Goal: Download file/media

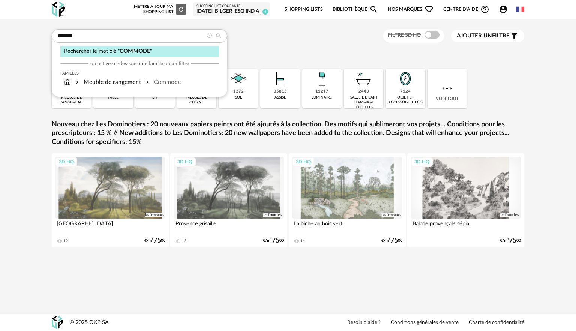
type input "*******"
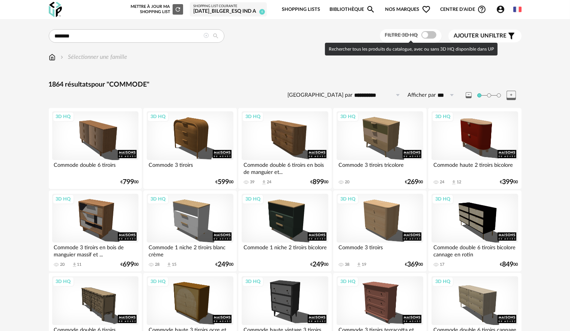
click at [429, 38] on span at bounding box center [428, 35] width 15 height 8
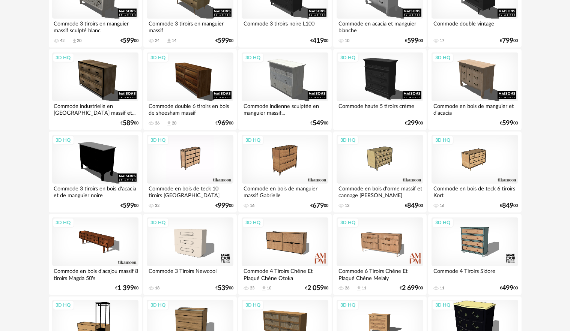
scroll to position [788, 0]
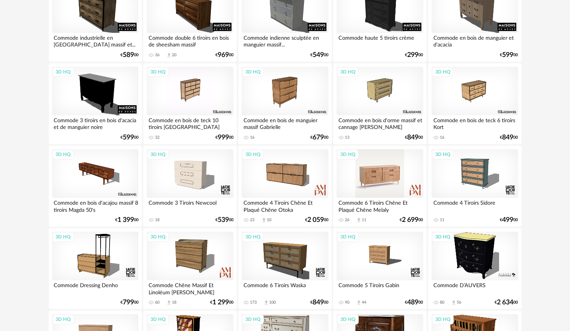
click at [383, 177] on div "3D HQ" at bounding box center [379, 173] width 86 height 49
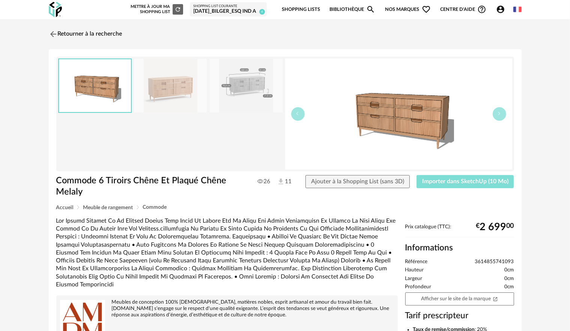
click at [454, 183] on span "Importer dans SketchUp (10 Mo)" at bounding box center [465, 182] width 86 height 6
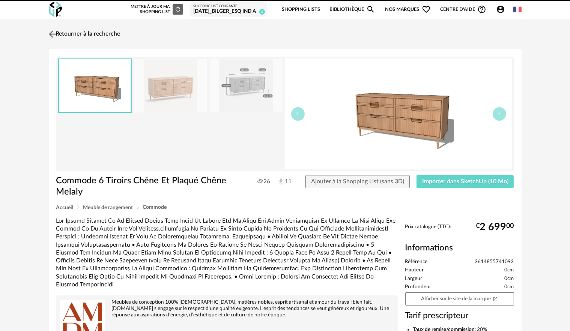
click at [55, 32] on img at bounding box center [52, 34] width 11 height 11
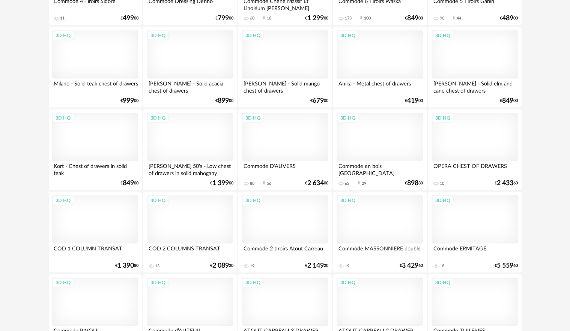
scroll to position [1163, 0]
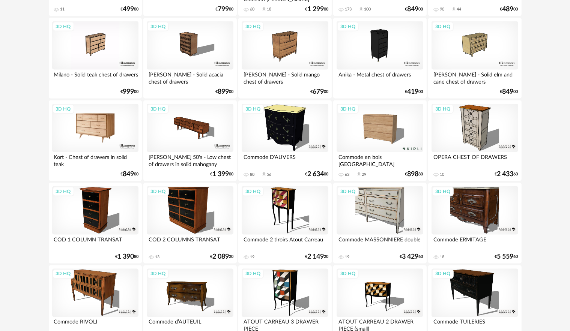
click at [114, 132] on div "3D HQ" at bounding box center [95, 128] width 86 height 49
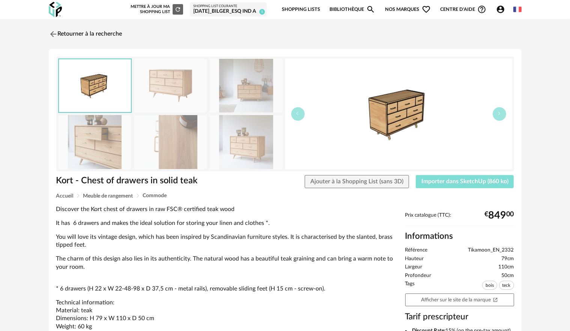
click at [456, 183] on span "Importer dans SketchUp (860 ko)" at bounding box center [464, 182] width 87 height 6
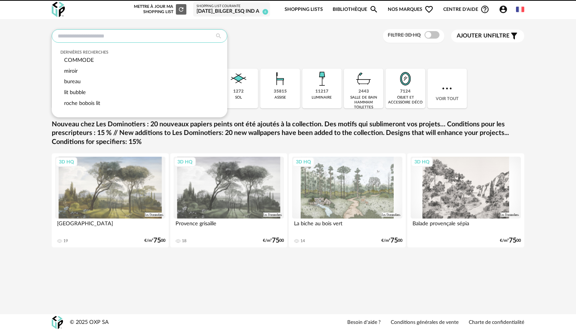
click at [128, 37] on input "text" at bounding box center [140, 36] width 176 height 14
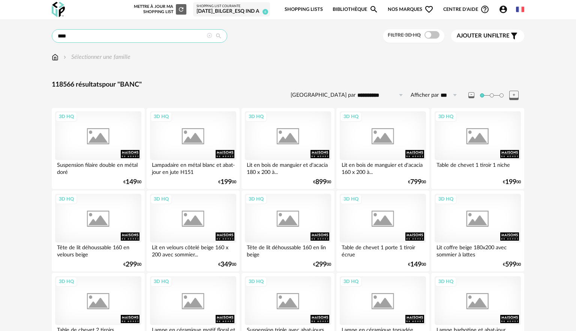
type input "****"
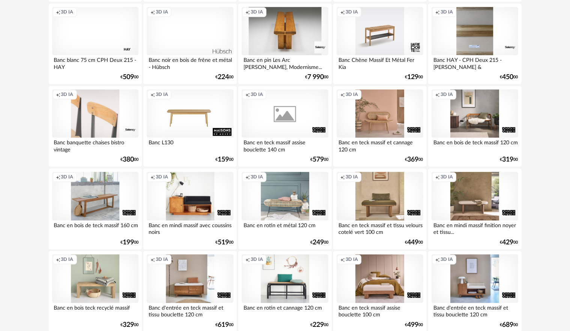
scroll to position [1477, 0]
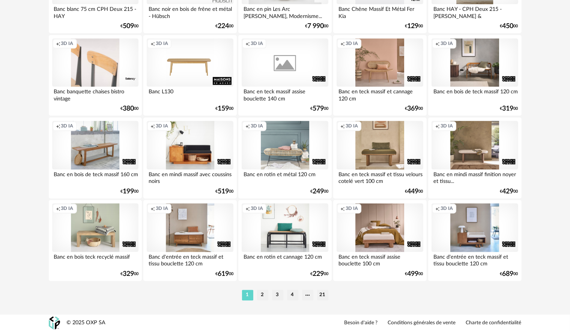
click at [261, 294] on li "2" at bounding box center [262, 295] width 11 height 11
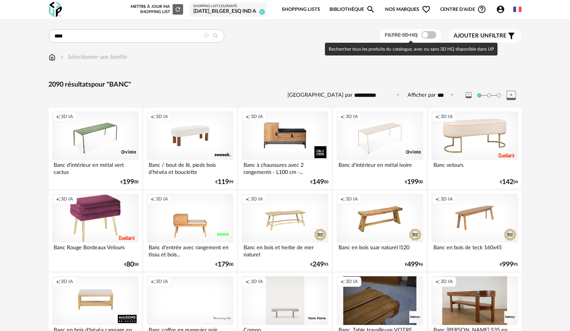
click at [428, 36] on span at bounding box center [428, 35] width 15 height 8
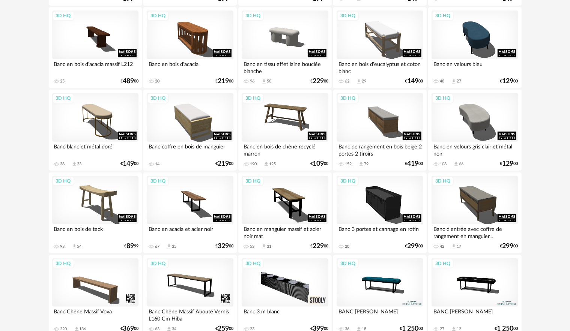
scroll to position [181, 0]
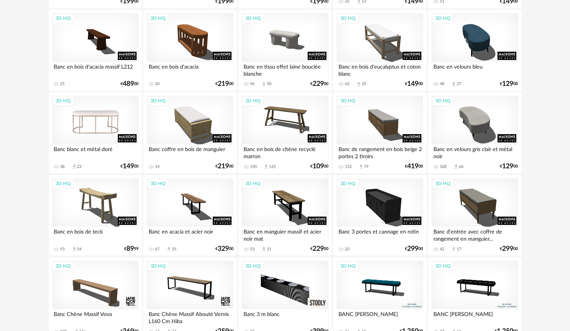
click at [117, 117] on div "3D HQ" at bounding box center [95, 120] width 86 height 49
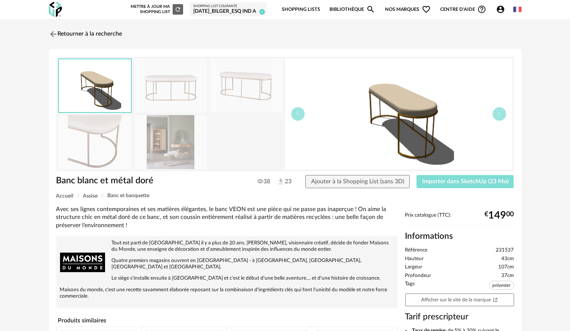
click at [438, 181] on span "Importer dans SketchUp (23 Mo)" at bounding box center [465, 182] width 86 height 6
